Goal: Task Accomplishment & Management: Manage account settings

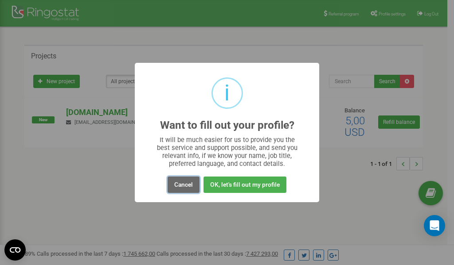
click at [183, 185] on button "Cancel" at bounding box center [183, 185] width 32 height 16
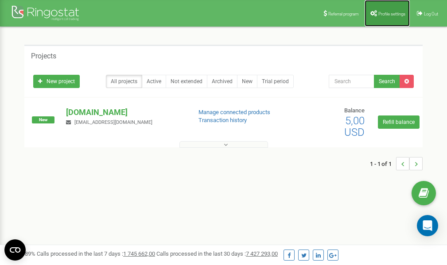
click at [384, 11] on link "Profile settings" at bounding box center [387, 13] width 45 height 27
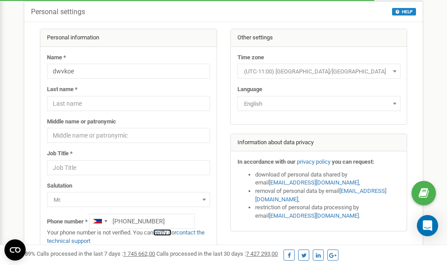
click at [165, 233] on link "verify it" at bounding box center [162, 232] width 18 height 7
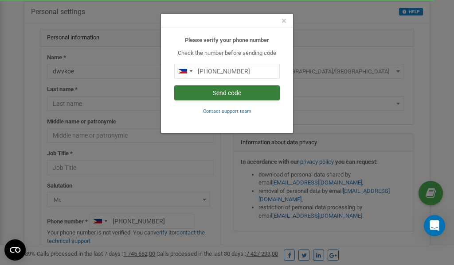
click at [214, 90] on button "Send code" at bounding box center [226, 93] width 105 height 15
